Goal: Task Accomplishment & Management: Manage account settings

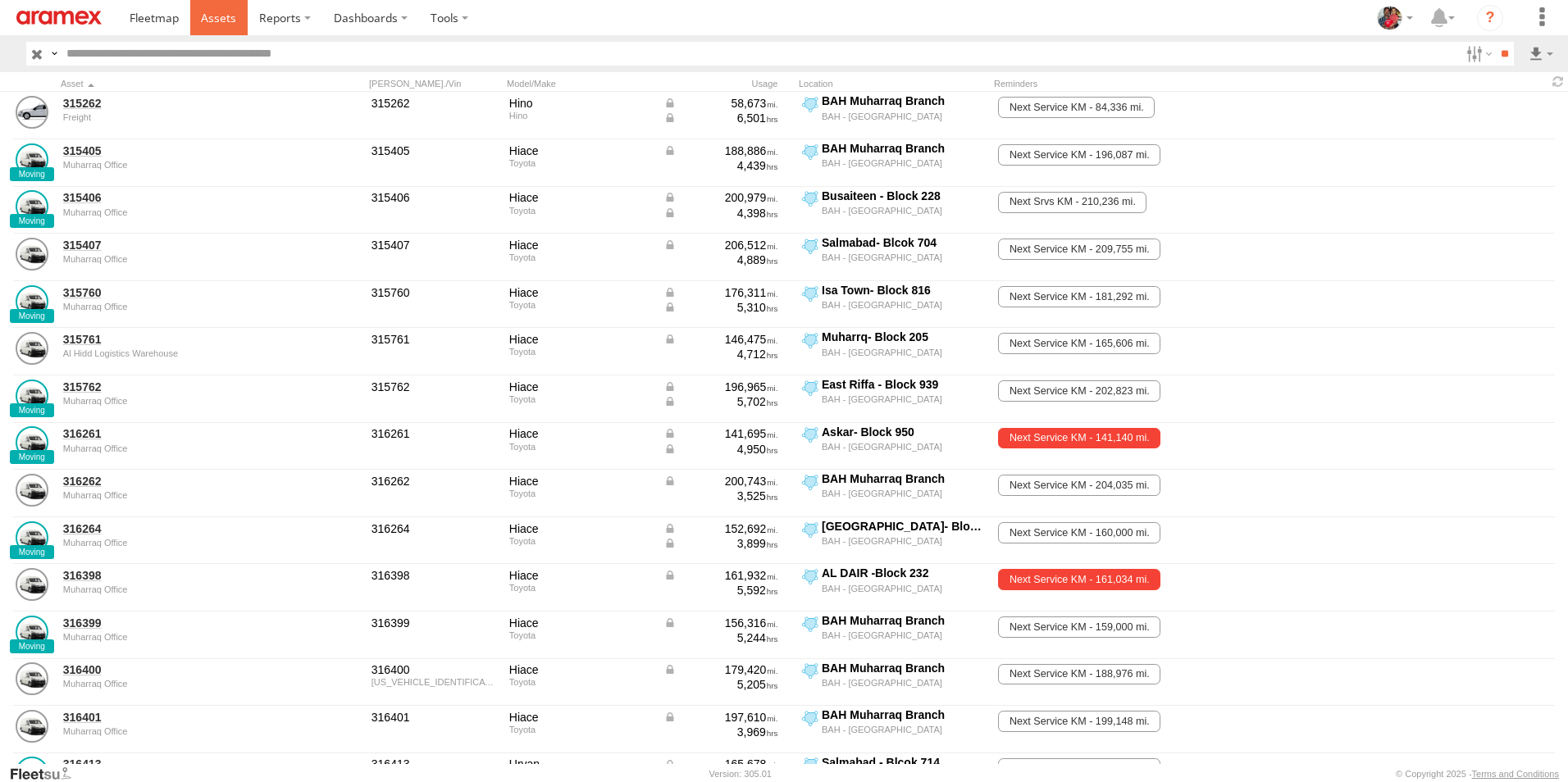
click at [216, 17] on span at bounding box center [219, 17] width 36 height 16
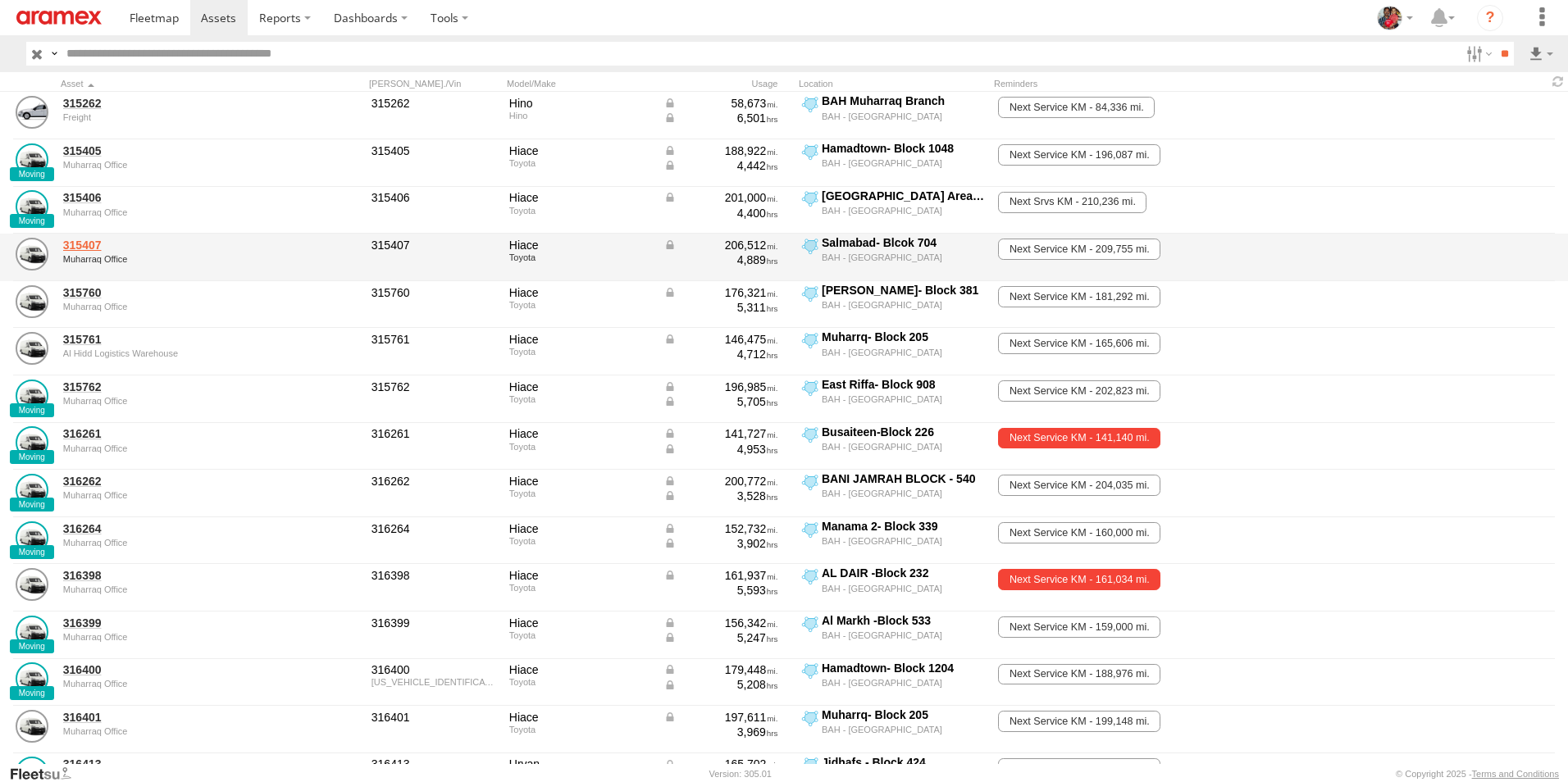
click at [83, 245] on link "315407" at bounding box center [175, 245] width 224 height 15
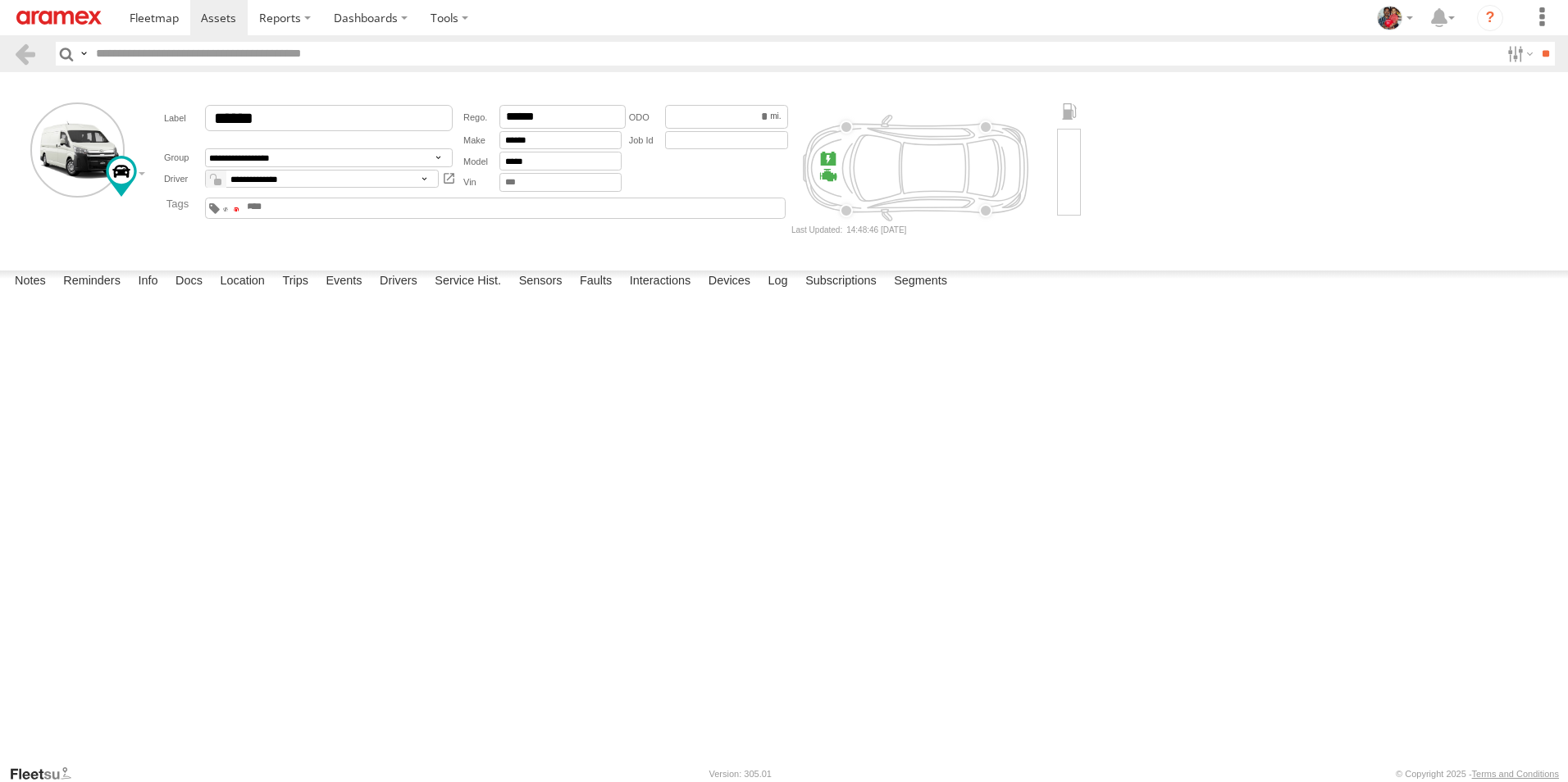
drag, startPoint x: 0, startPoint y: 0, endPoint x: 358, endPoint y: 209, distance: 414.5
click at [239, 209] on span at bounding box center [236, 209] width 6 height 3
click at [0, 0] on textarea at bounding box center [0, 0] width 0 height 0
type textarea "**********"
click at [0, 0] on button "Save" at bounding box center [0, 0] width 0 height 0
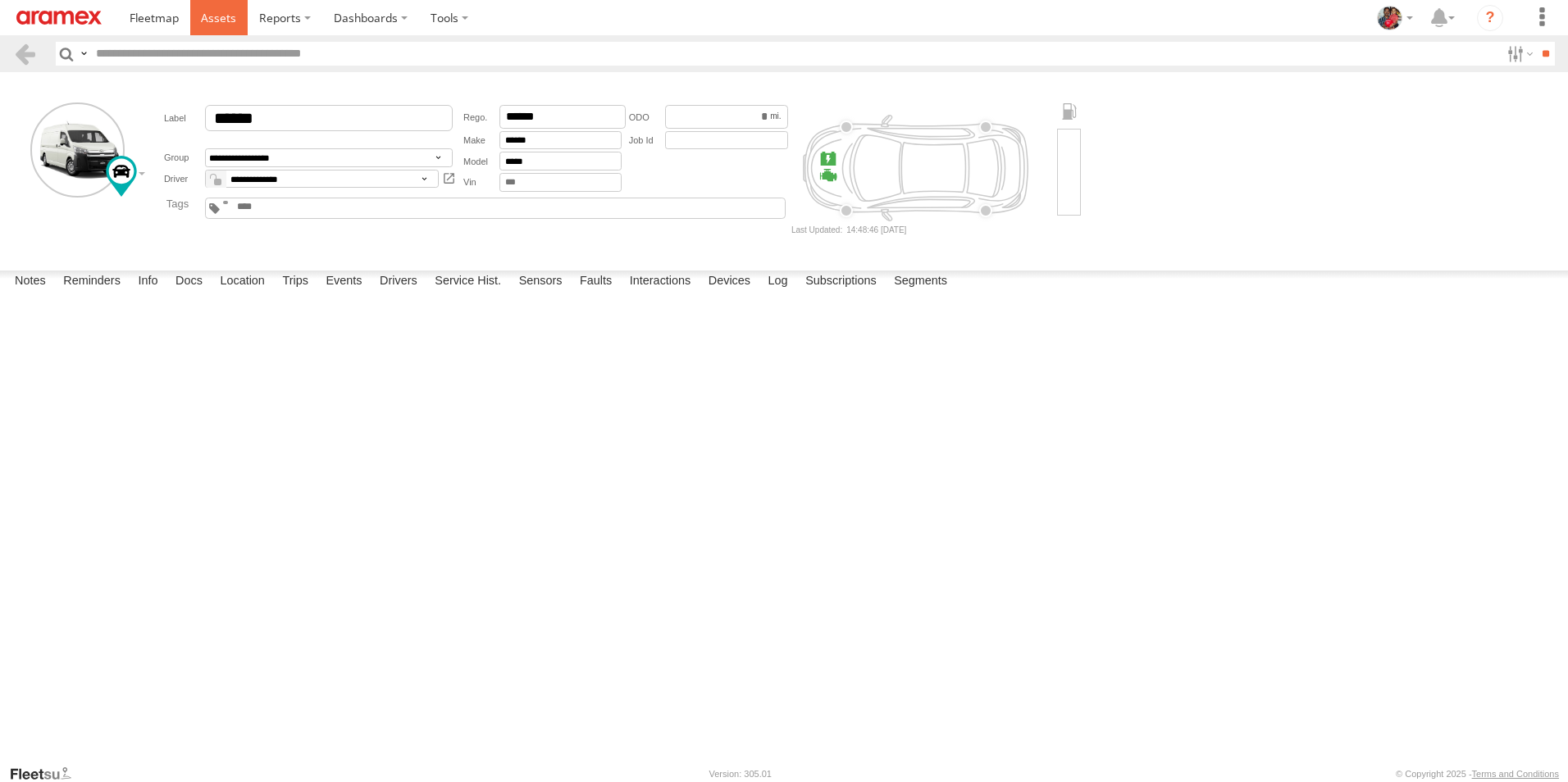
click at [219, 15] on span at bounding box center [219, 17] width 36 height 16
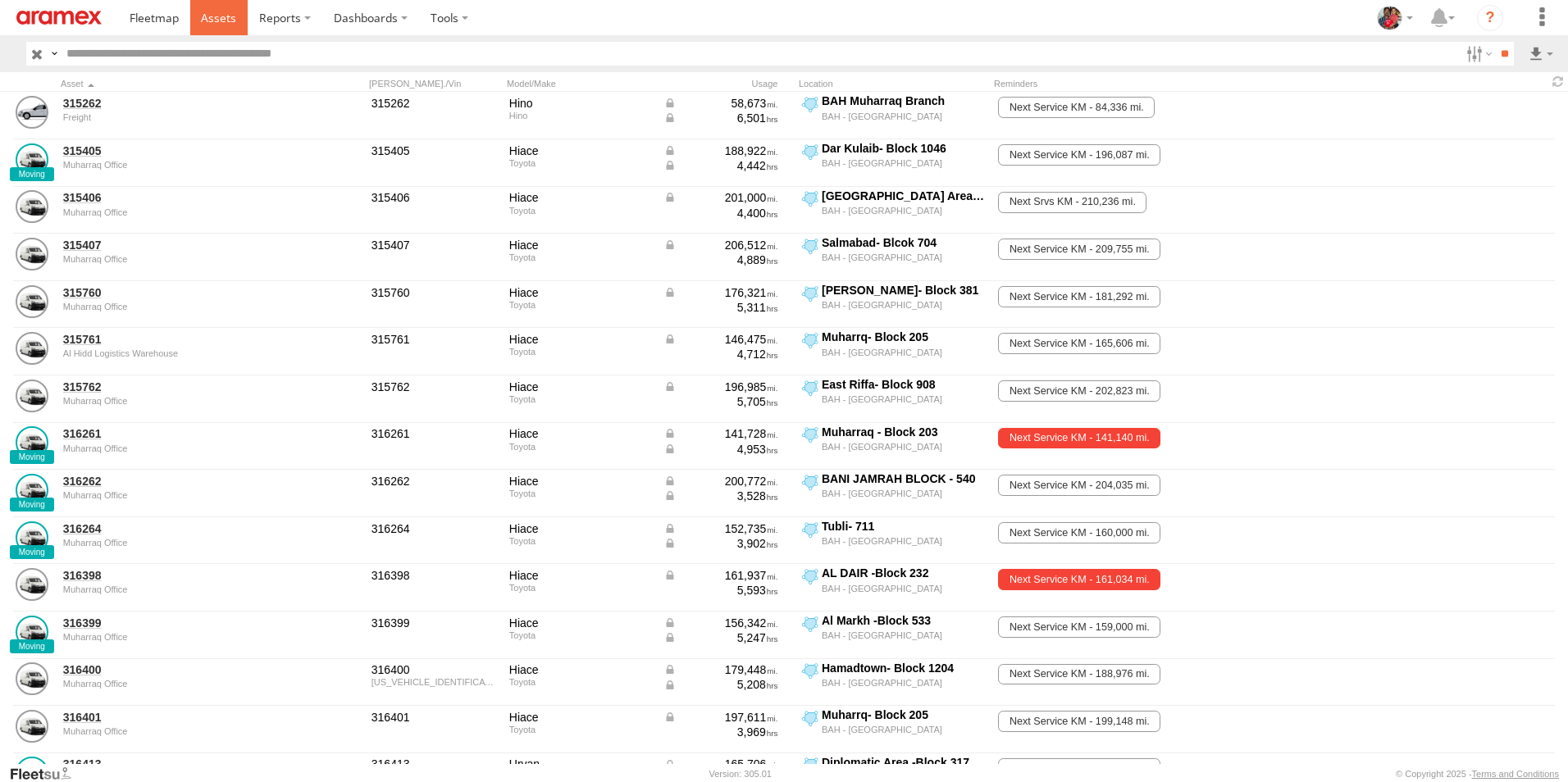
click at [217, 14] on span at bounding box center [219, 17] width 36 height 16
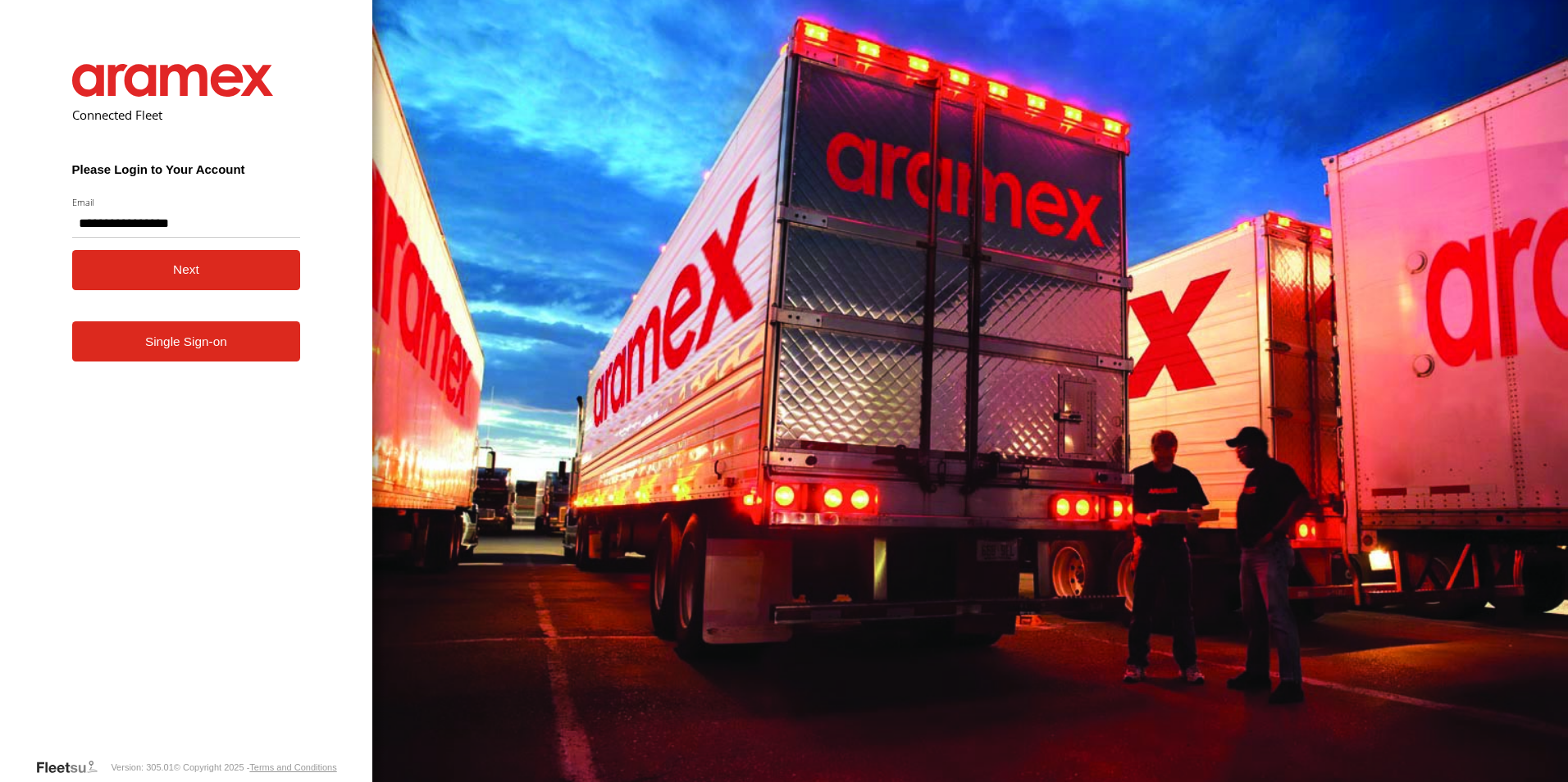
click at [153, 261] on button "Next" at bounding box center [186, 270] width 228 height 41
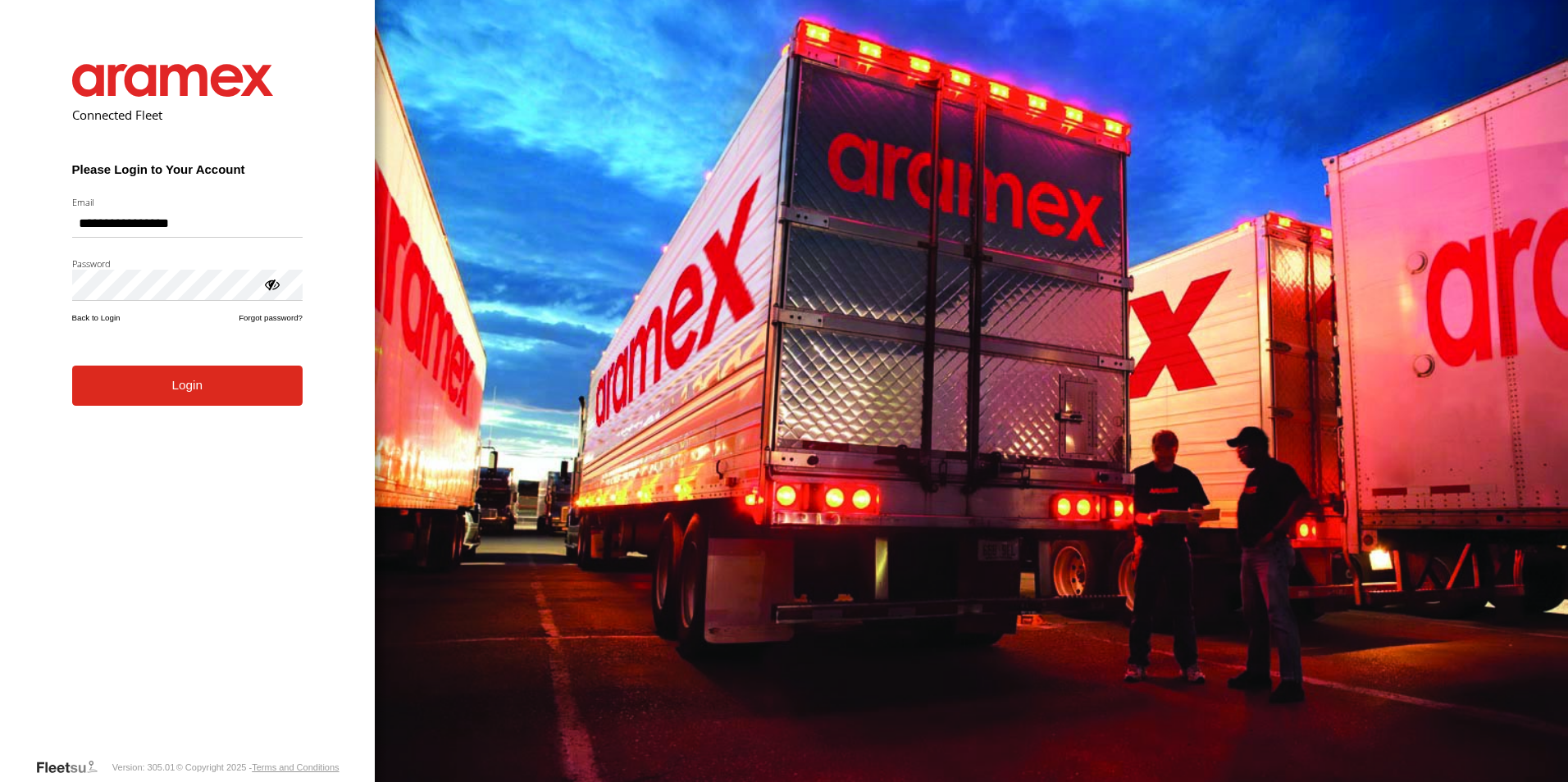
click at [182, 394] on button "Login" at bounding box center [187, 386] width 230 height 41
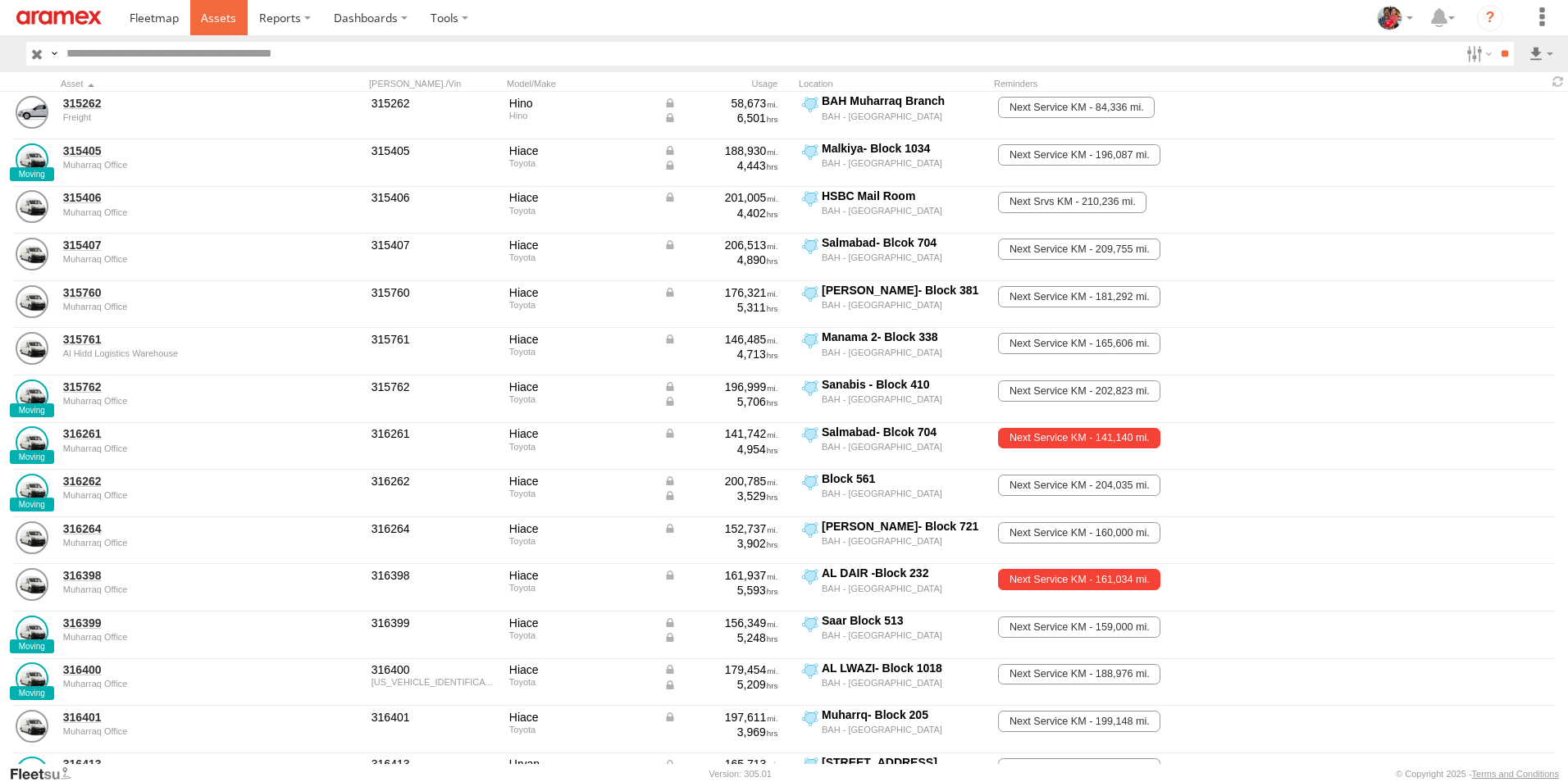
click at [213, 17] on span at bounding box center [219, 17] width 36 height 16
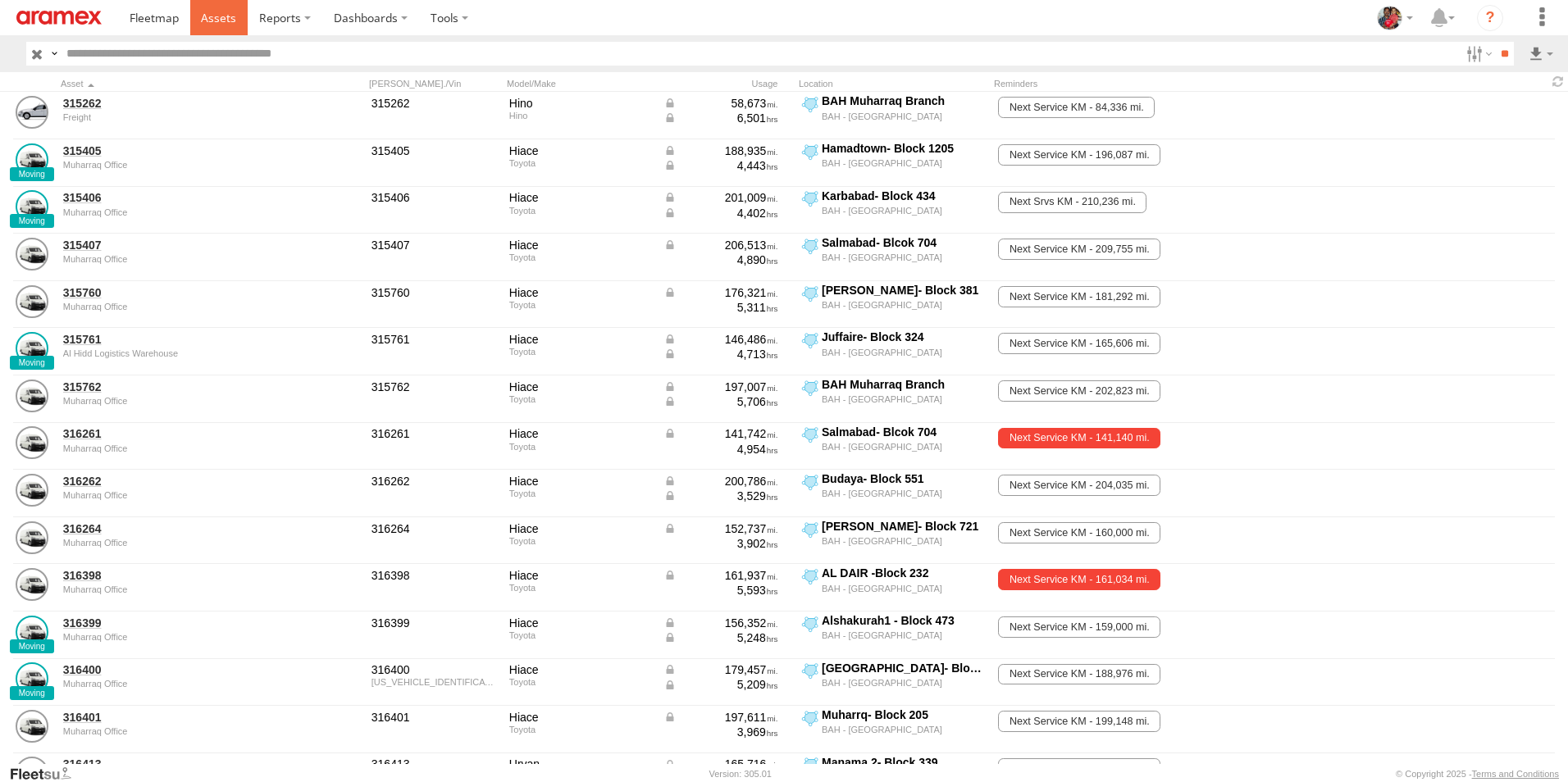
click at [212, 18] on span at bounding box center [219, 17] width 36 height 16
